Goal: Task Accomplishment & Management: Use online tool/utility

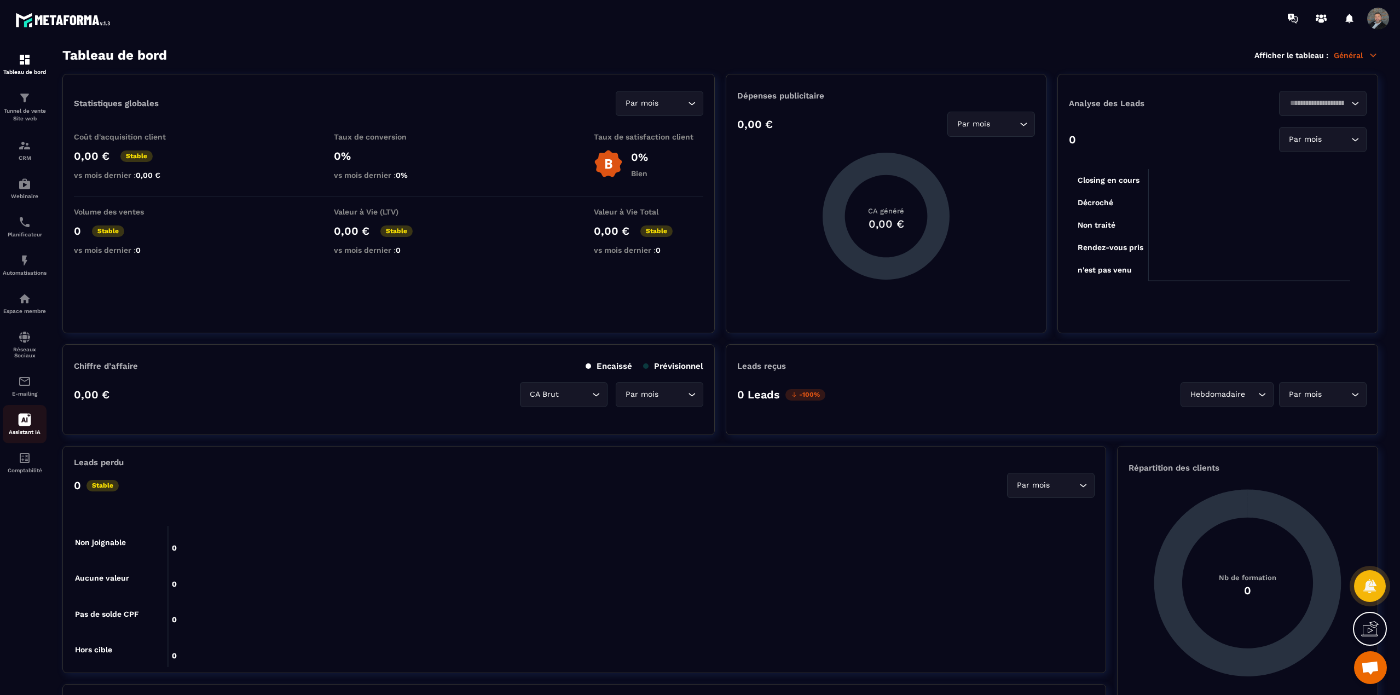
click at [18, 418] on div "Assistant IA" at bounding box center [25, 424] width 44 height 22
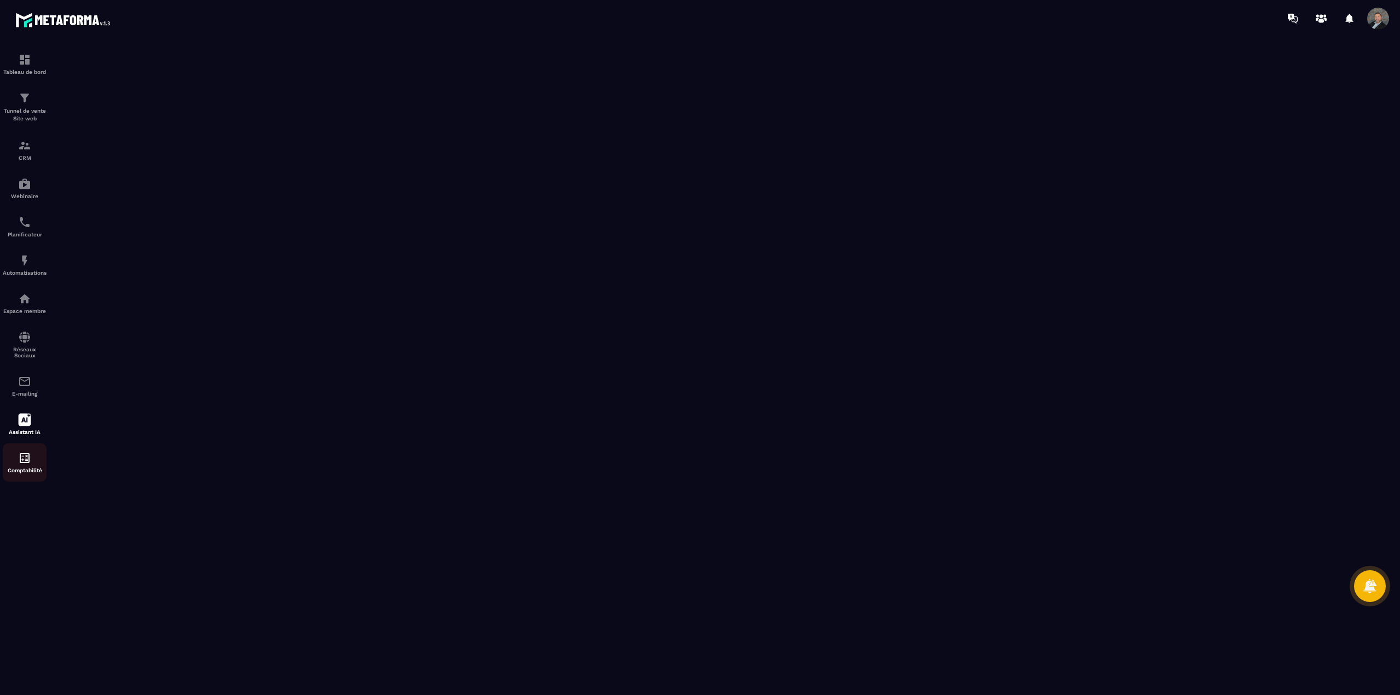
click at [24, 458] on img at bounding box center [24, 458] width 13 height 13
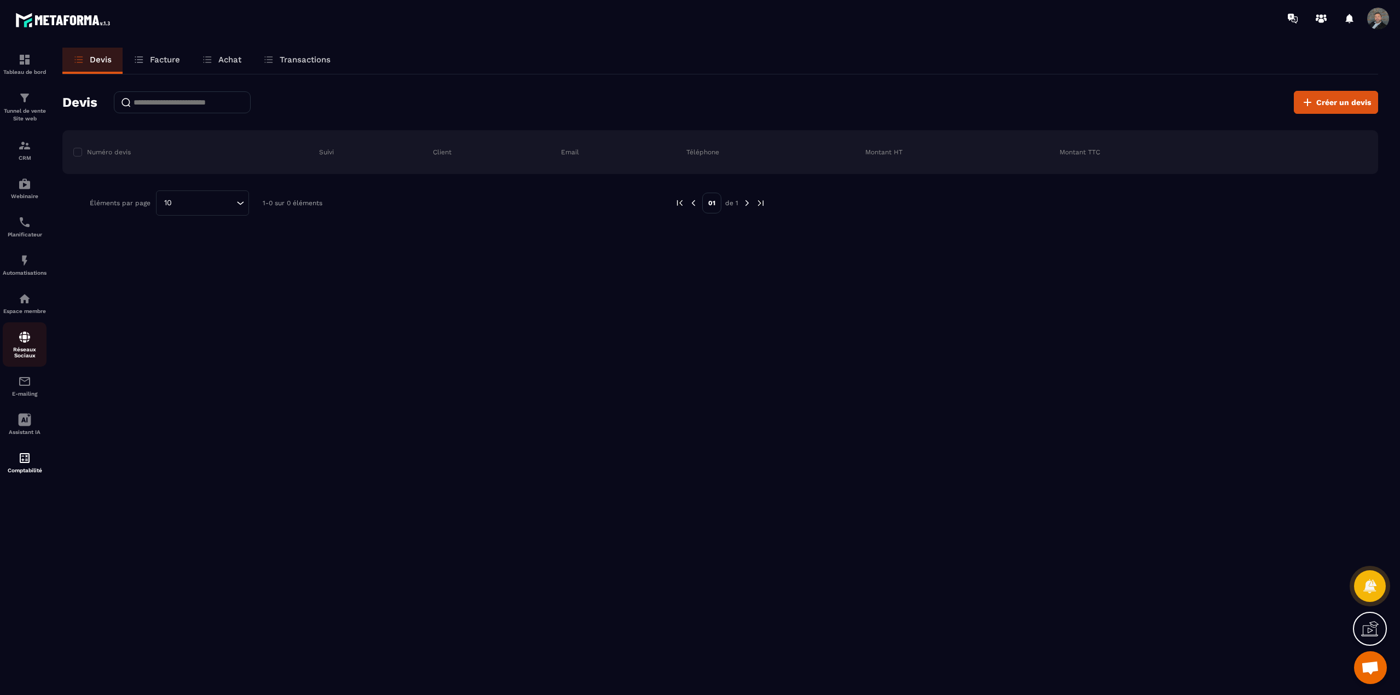
click at [18, 342] on div "Réseaux Sociaux" at bounding box center [25, 345] width 44 height 28
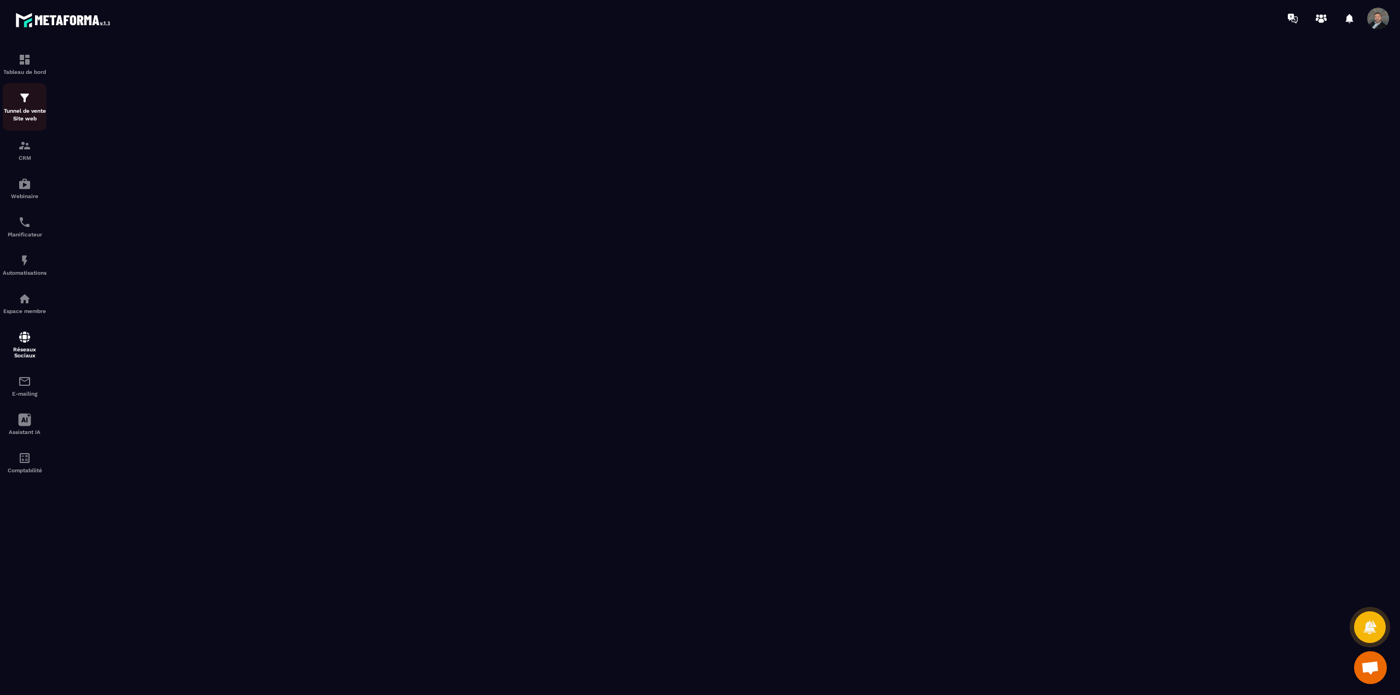
click at [25, 108] on p "Tunnel de vente Site web" at bounding box center [25, 114] width 44 height 15
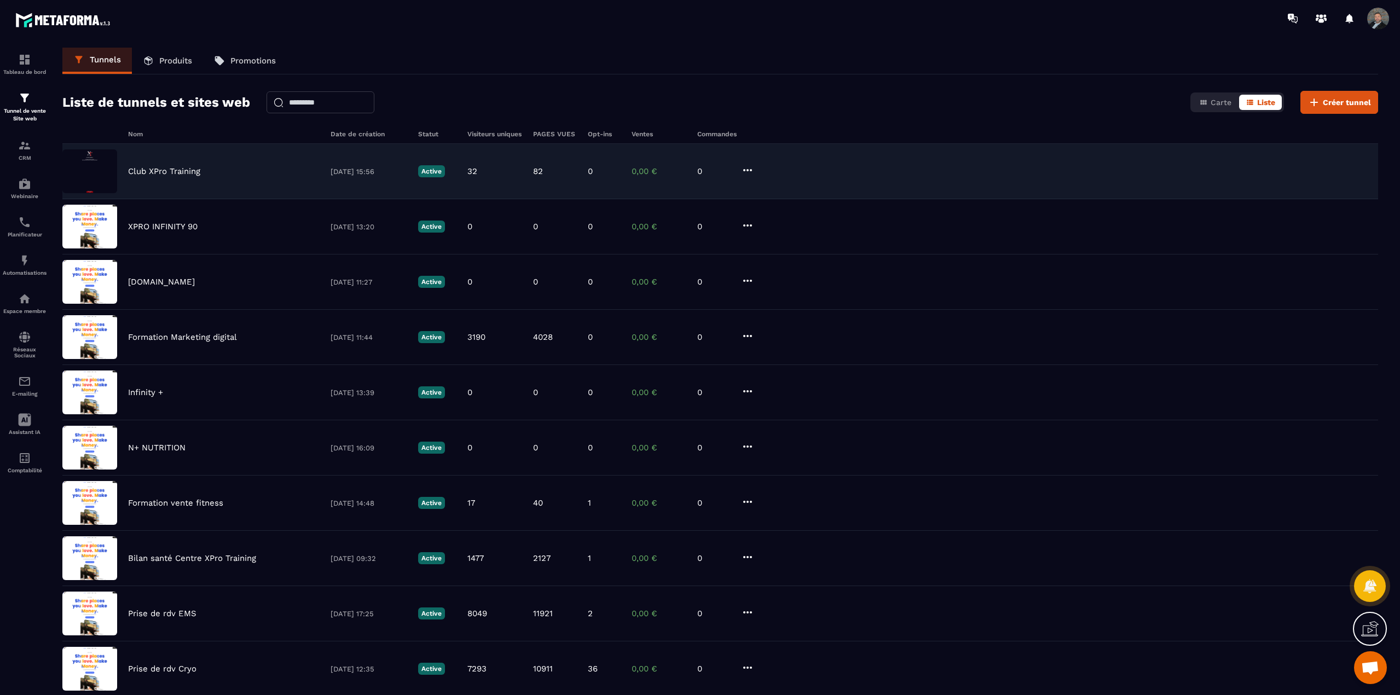
click at [224, 165] on div "Club XPro Training [DATE] 15:56 Active 32 82 0 0,00 € 0" at bounding box center [720, 171] width 1316 height 55
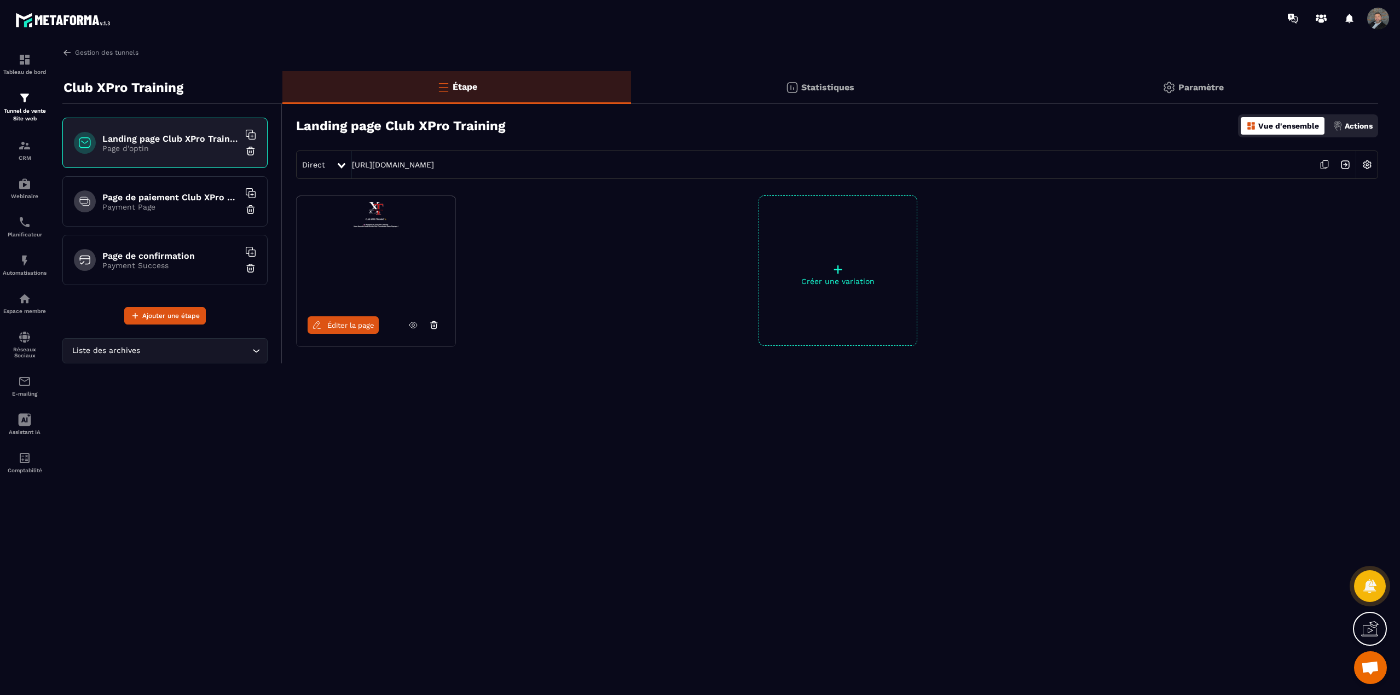
click at [350, 332] on link "Éditer la page" at bounding box center [343, 325] width 71 height 18
